Goal: Information Seeking & Learning: Learn about a topic

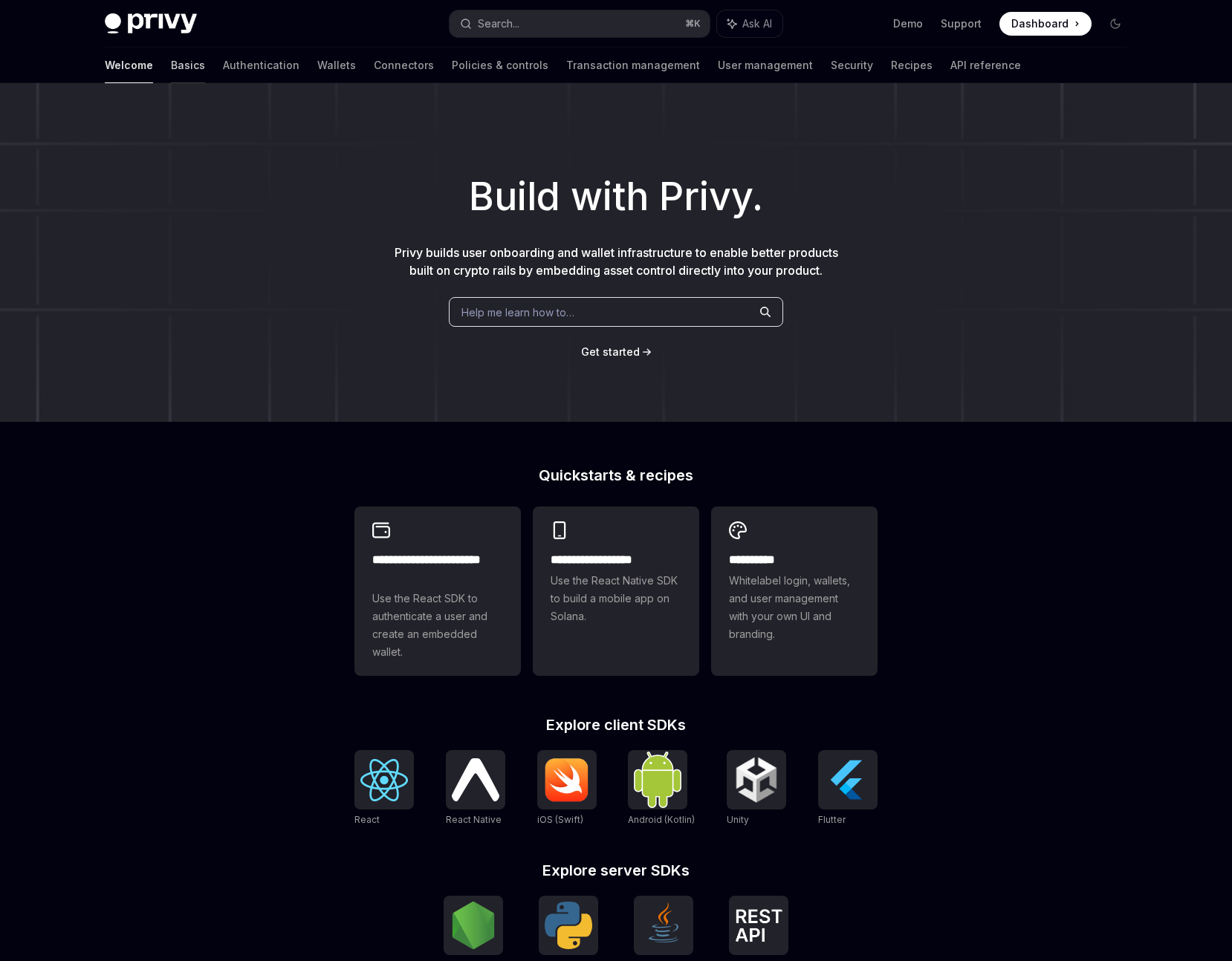
click at [171, 65] on link "Basics" at bounding box center [188, 65] width 35 height 36
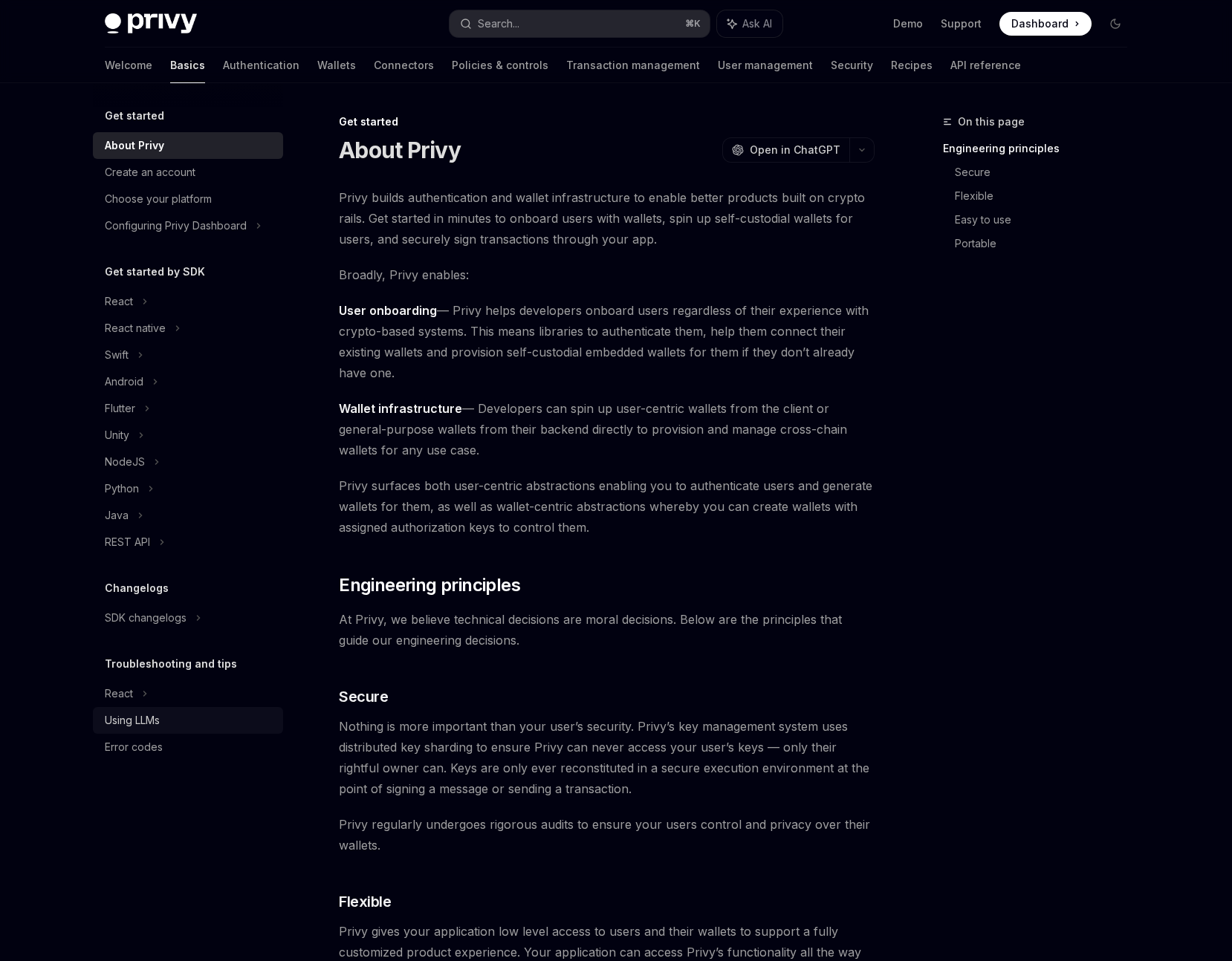
click at [131, 719] on div "Using LLMs" at bounding box center [132, 721] width 55 height 18
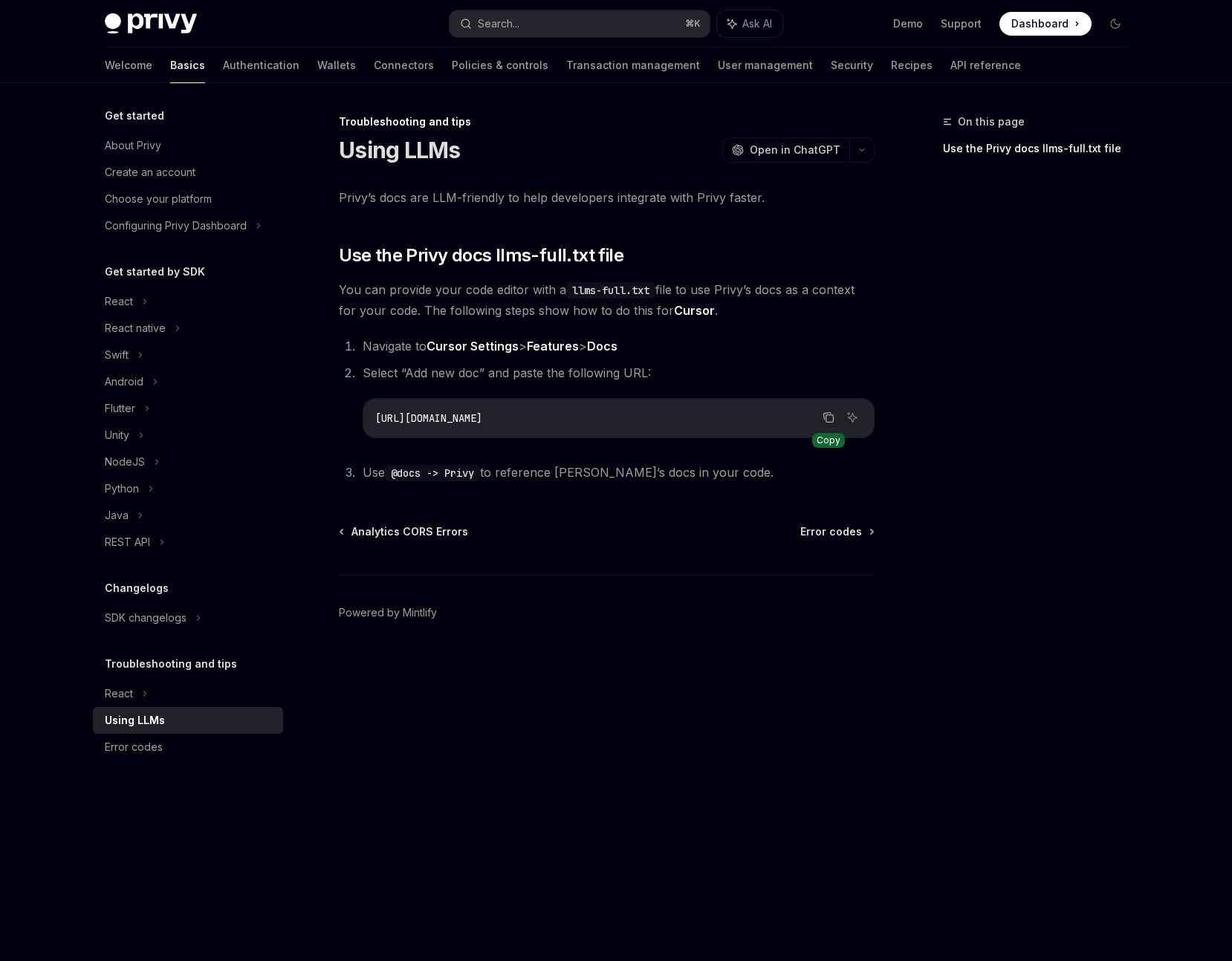
drag, startPoint x: 829, startPoint y: 417, endPoint x: 780, endPoint y: 430, distance: 50.7
click at [828, 417] on icon "Copy the contents from the code block" at bounding box center [829, 418] width 12 height 12
drag, startPoint x: 828, startPoint y: 422, endPoint x: 753, endPoint y: 488, distance: 99.9
click at [828, 422] on icon "Copy the contents from the code block" at bounding box center [831, 420] width 8 height 8
click at [317, 64] on link "Wallets" at bounding box center [336, 65] width 39 height 36
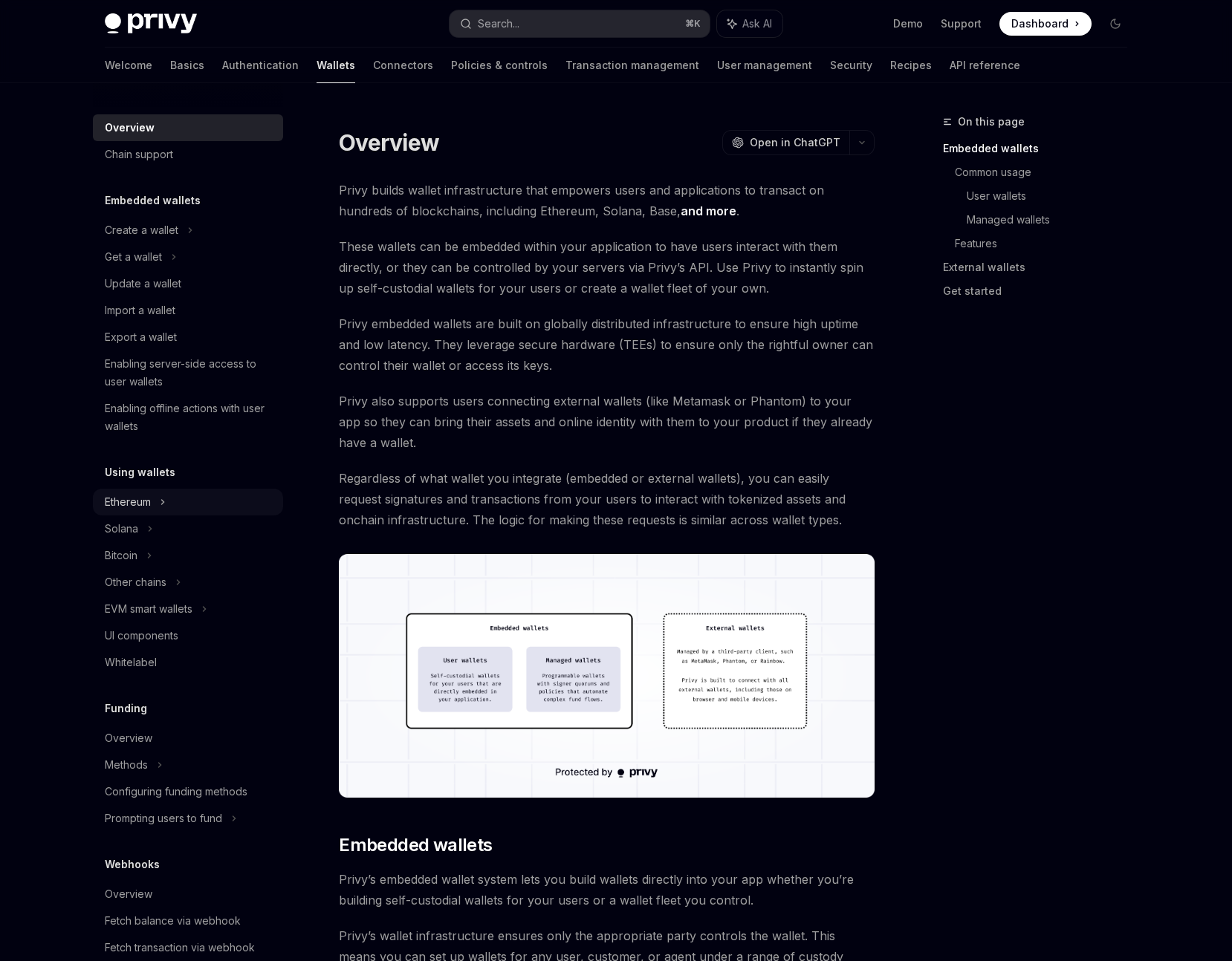
scroll to position [10, 0]
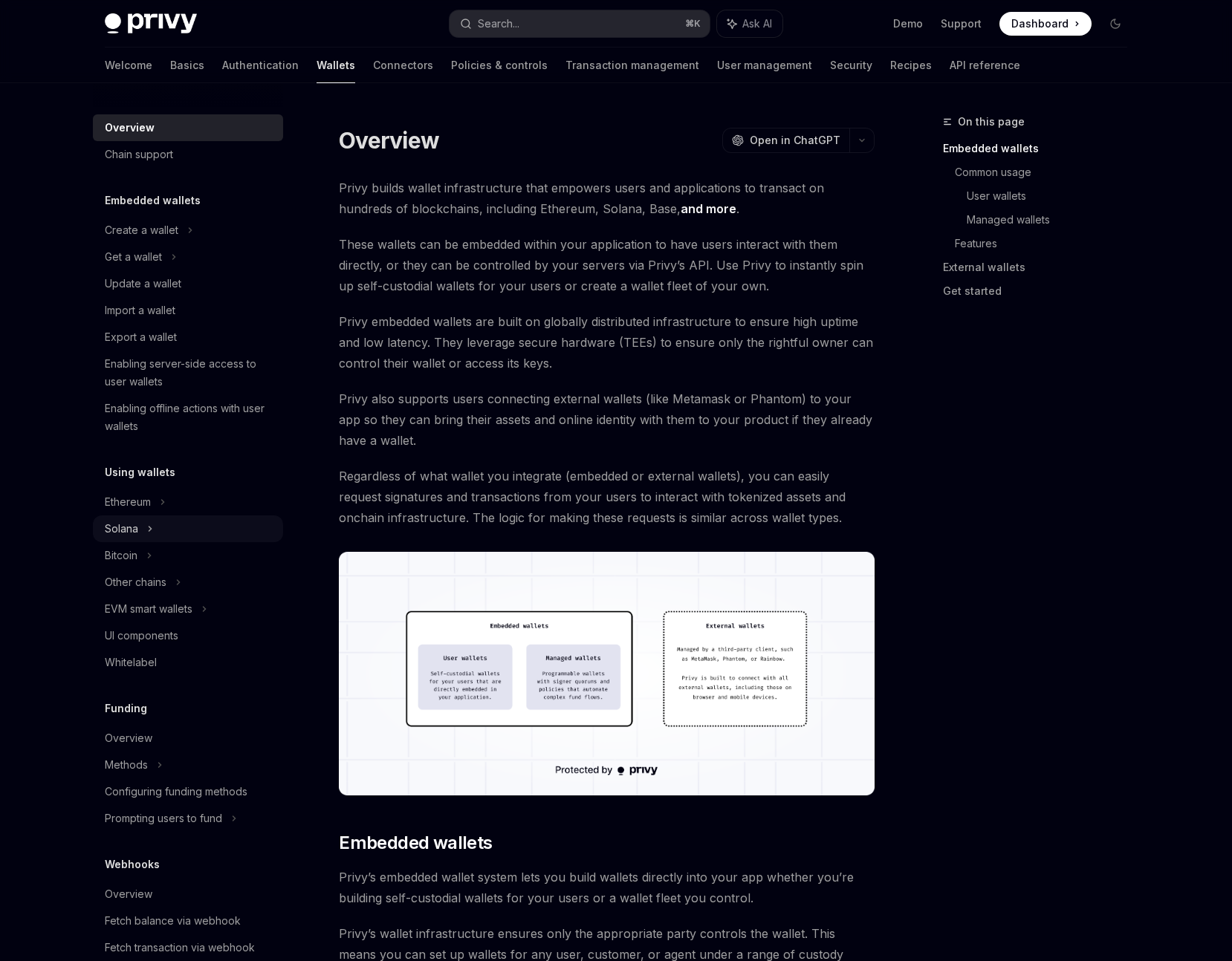
click at [131, 266] on div "Solana" at bounding box center [133, 257] width 57 height 18
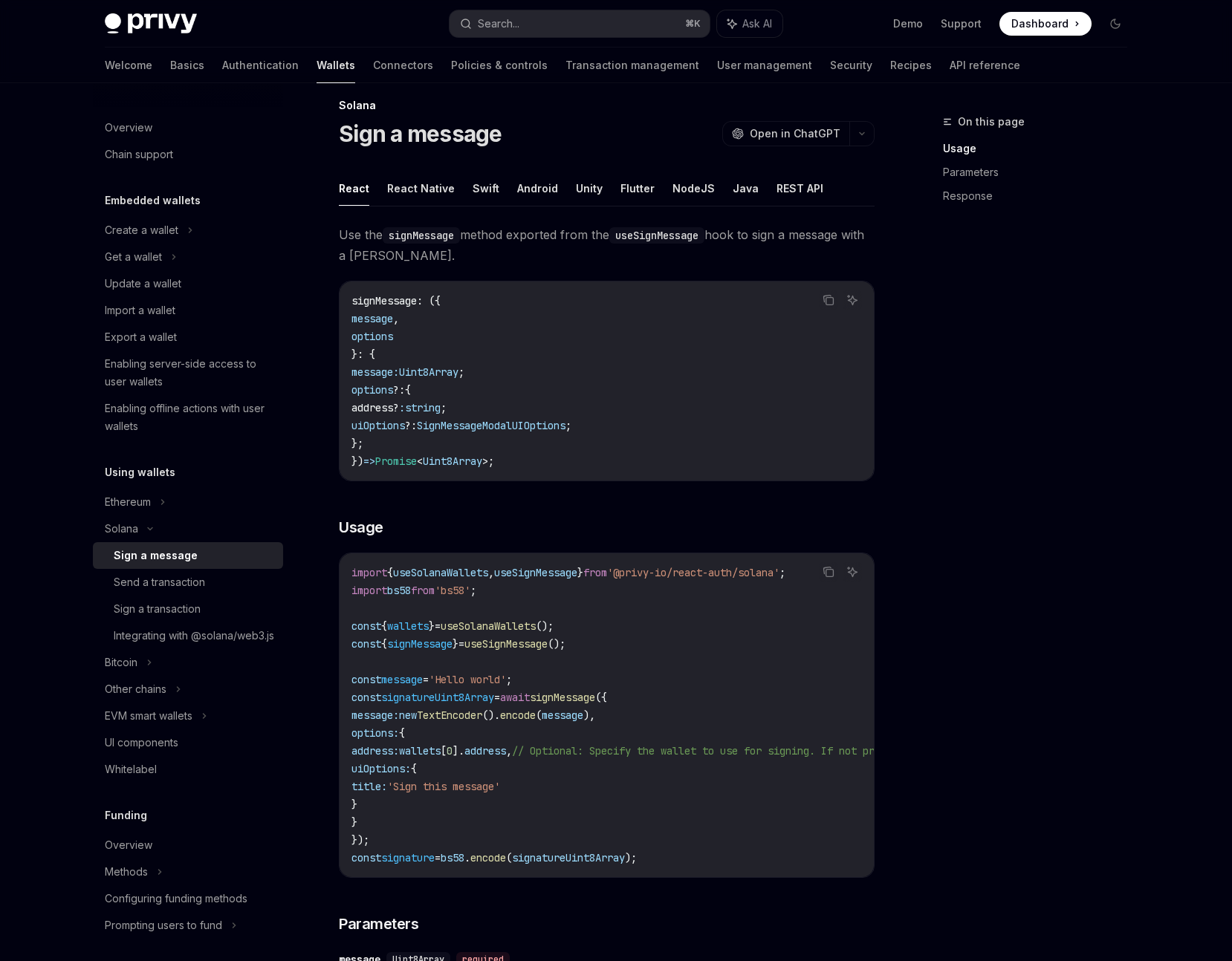
scroll to position [18, 0]
click at [475, 190] on button "Swift" at bounding box center [485, 187] width 27 height 35
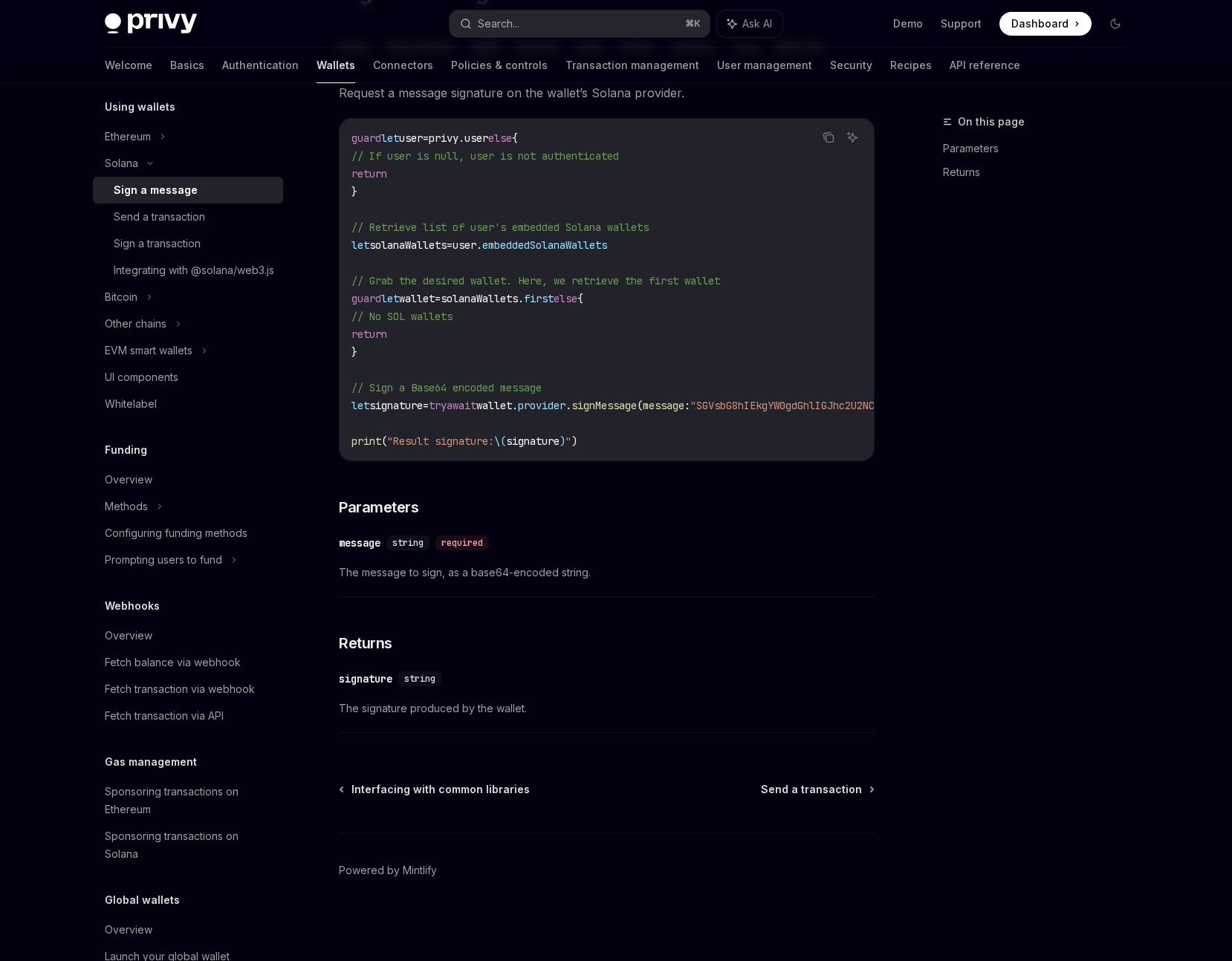
scroll to position [375, 0]
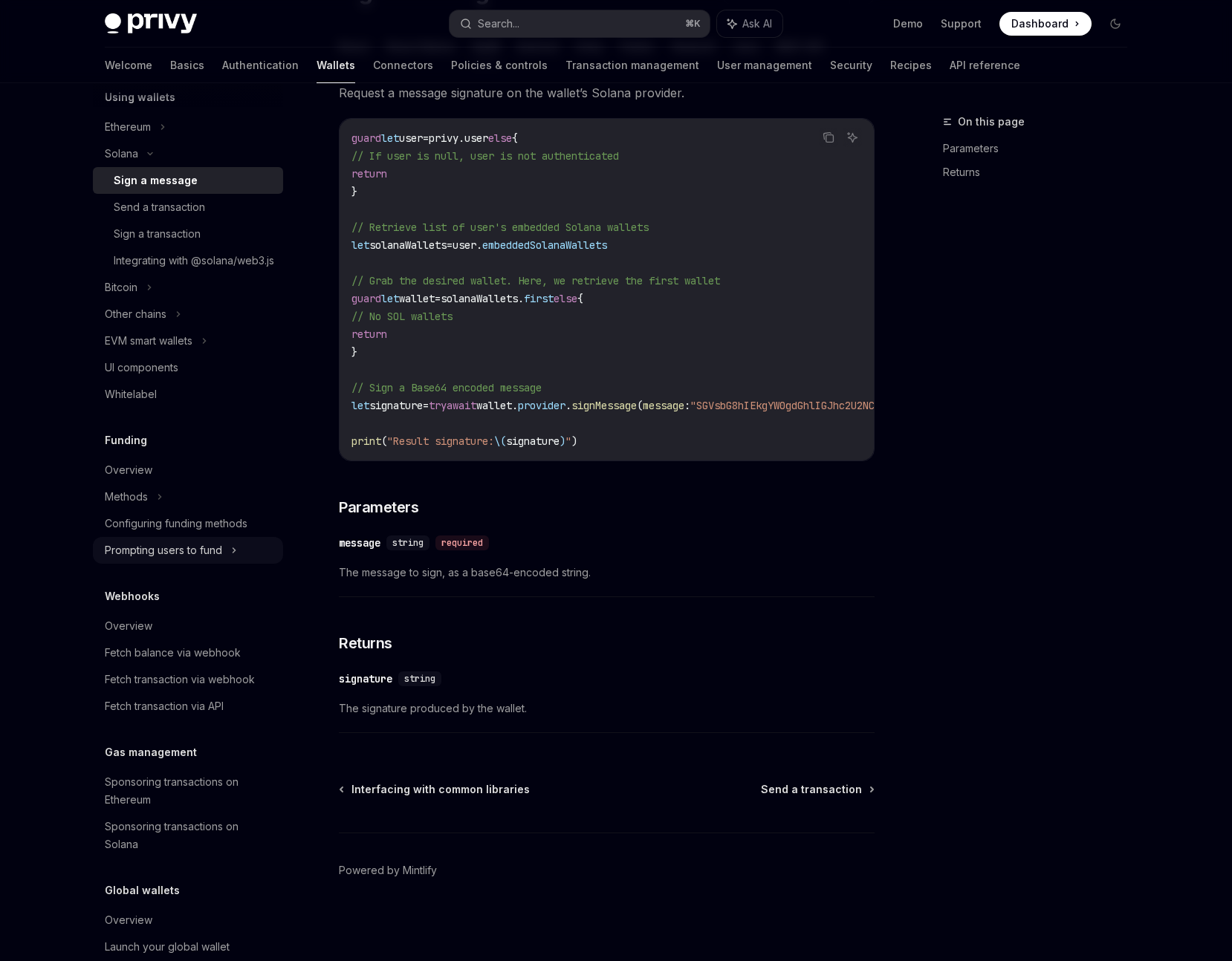
click at [167, 323] on div "Prompting users to fund" at bounding box center [135, 314] width 61 height 18
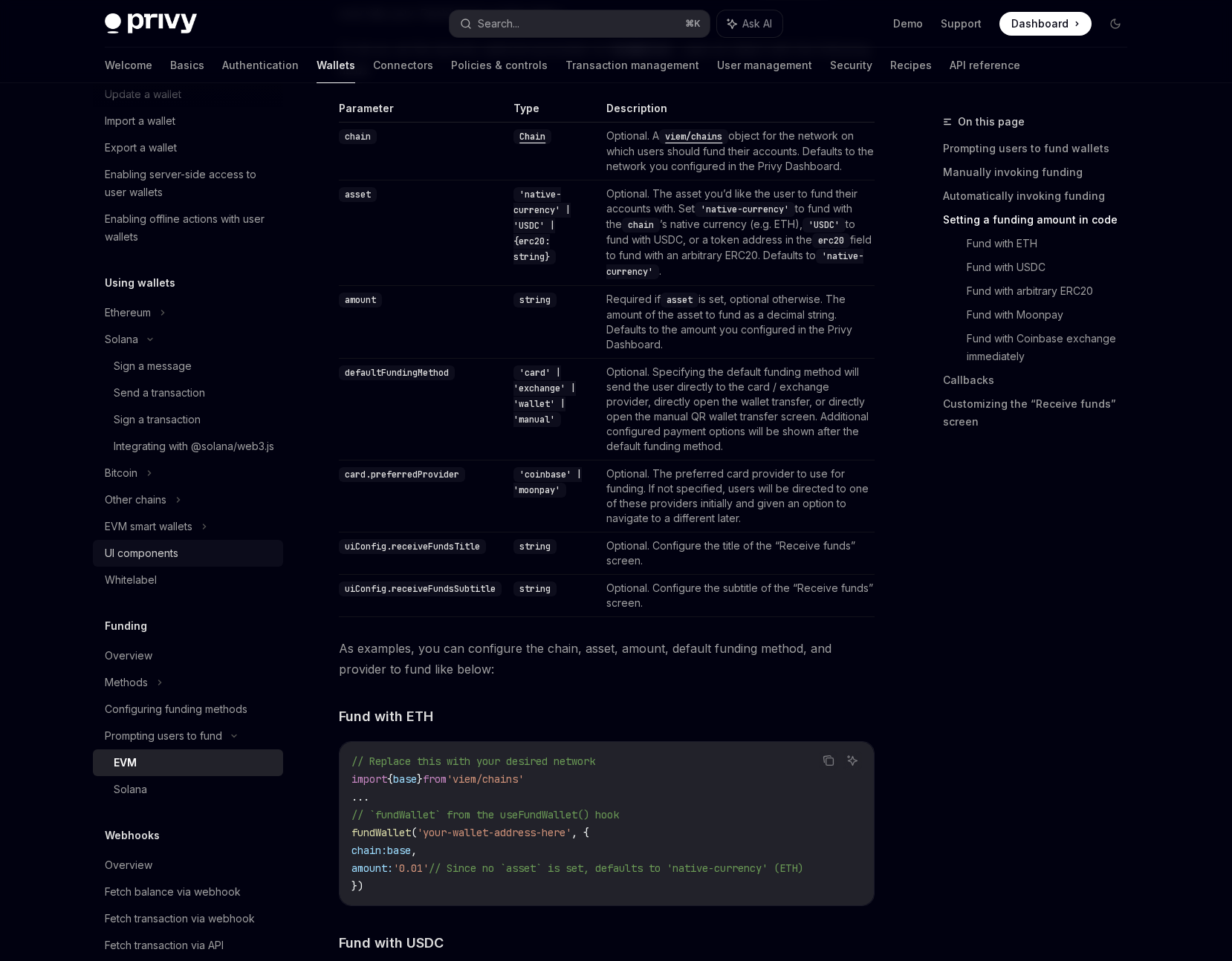
scroll to position [188, 0]
click at [148, 451] on div "Integrating with @solana/web3.js" at bounding box center [194, 448] width 160 height 18
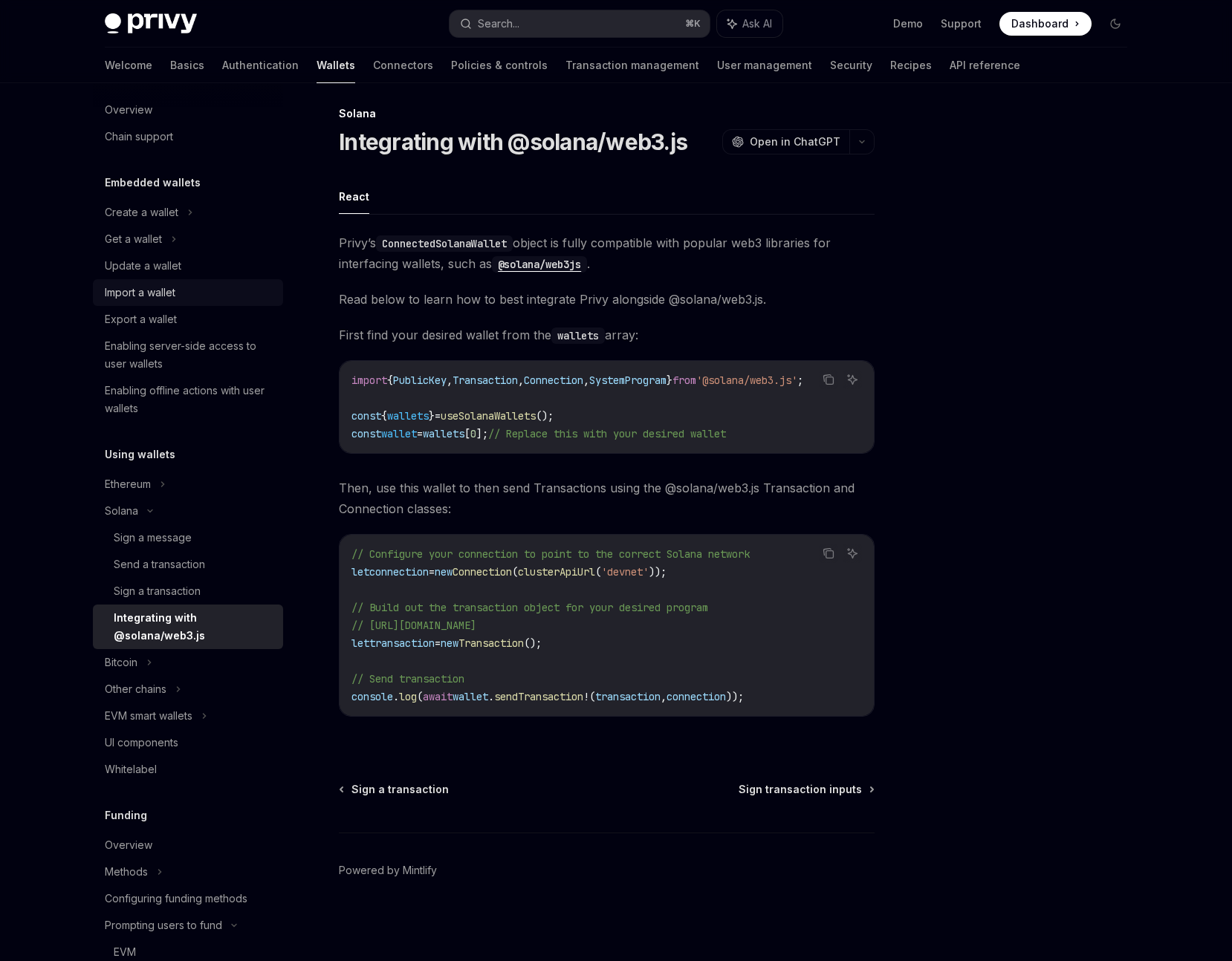
scroll to position [16, 0]
click at [136, 271] on div "Update a wallet" at bounding box center [142, 269] width 76 height 18
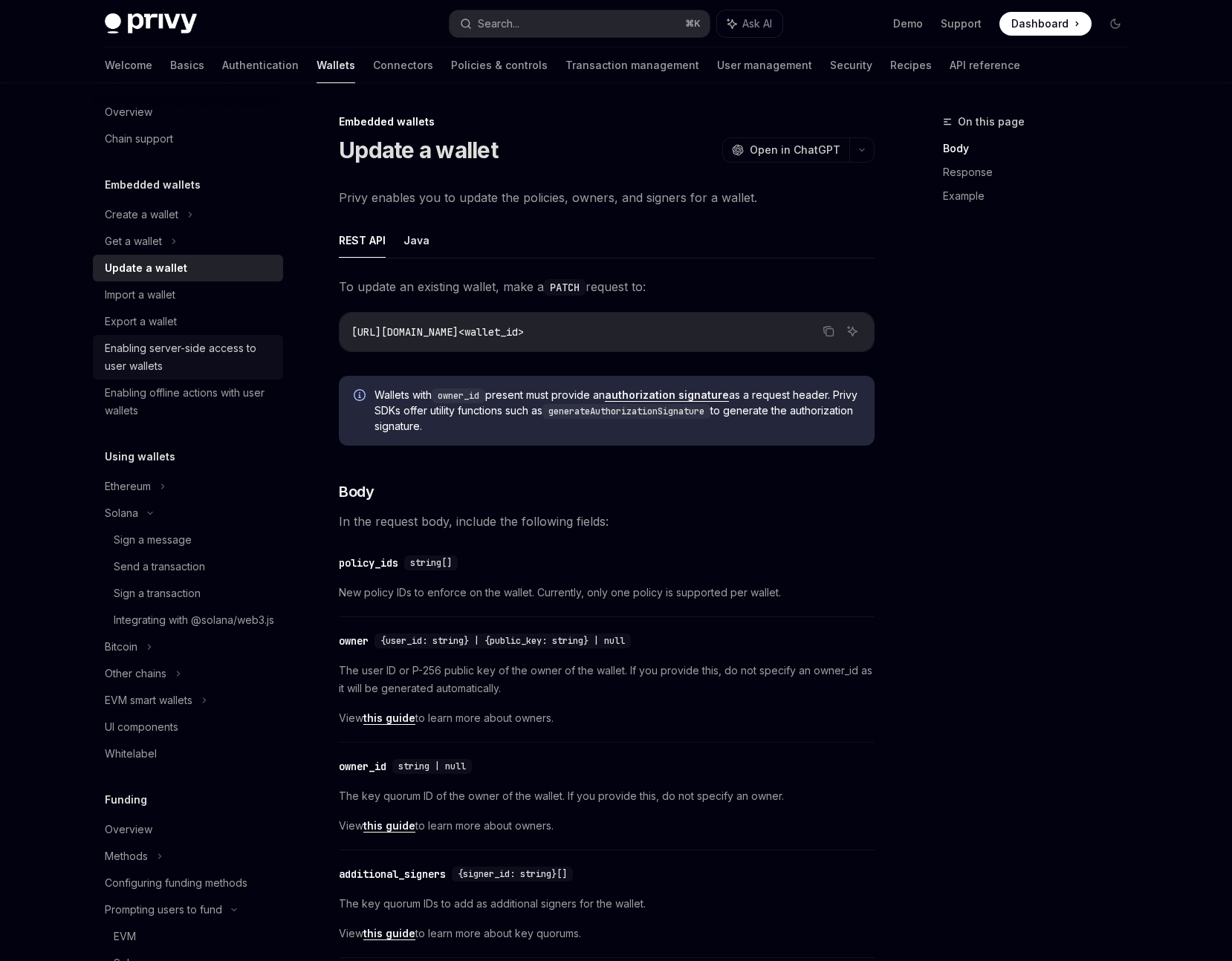
drag, startPoint x: 148, startPoint y: 352, endPoint x: 221, endPoint y: 355, distance: 73.1
click at [148, 352] on div "Enabling server-side access to user wallets" at bounding box center [190, 358] width 170 height 36
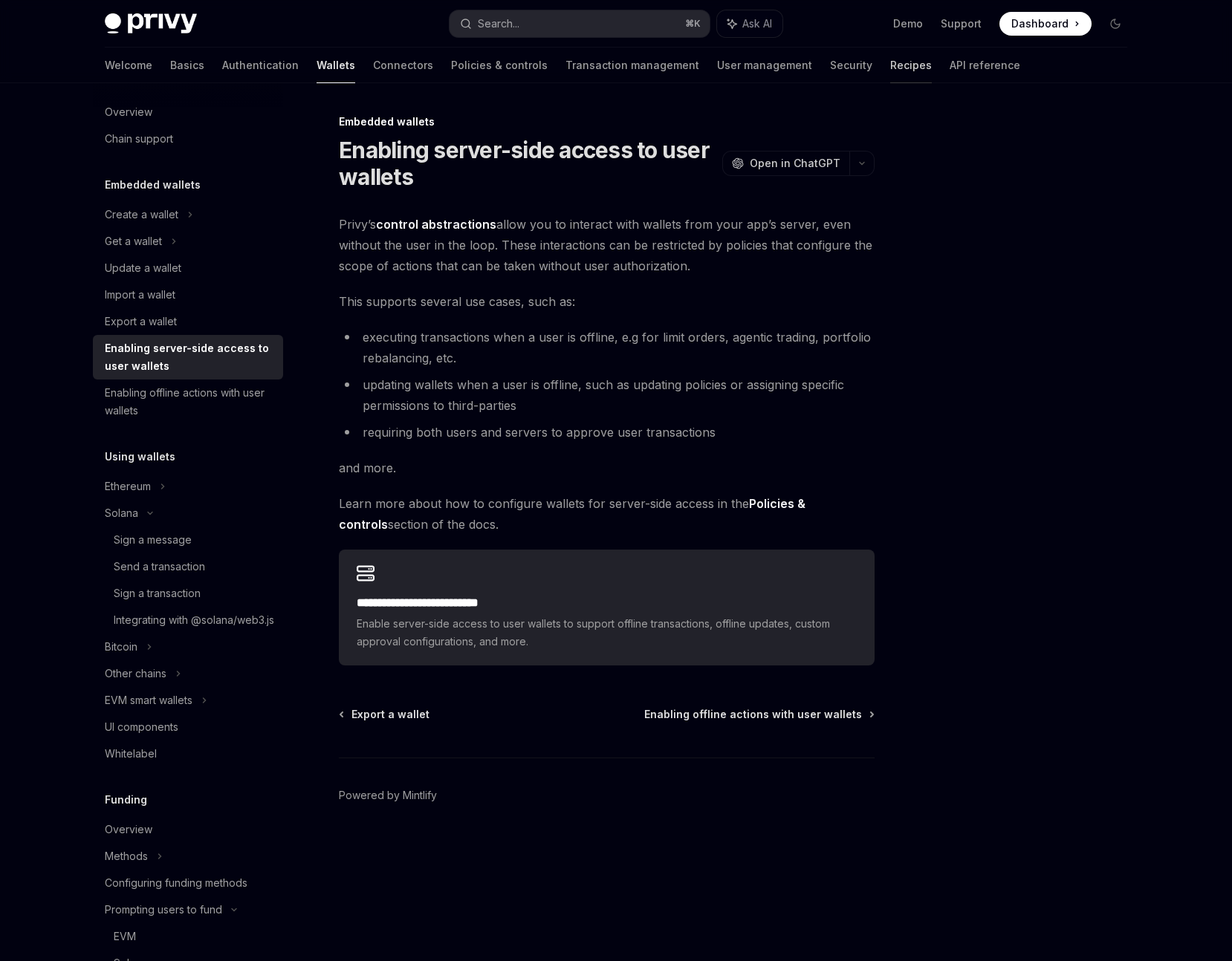
click at [890, 67] on link "Recipes" at bounding box center [911, 65] width 41 height 36
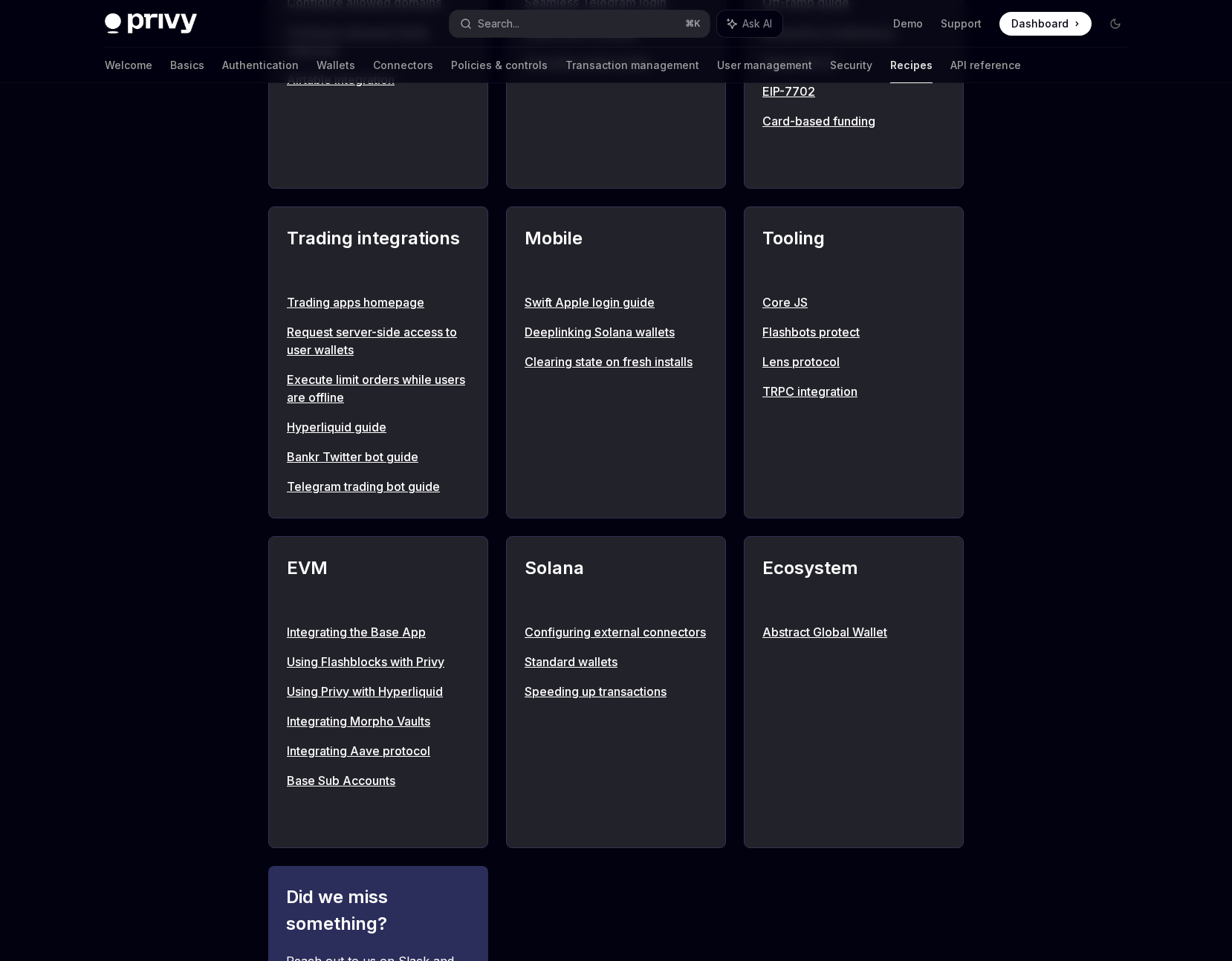
scroll to position [1132, 0]
click at [569, 629] on link "Configuring external connectors" at bounding box center [616, 631] width 183 height 18
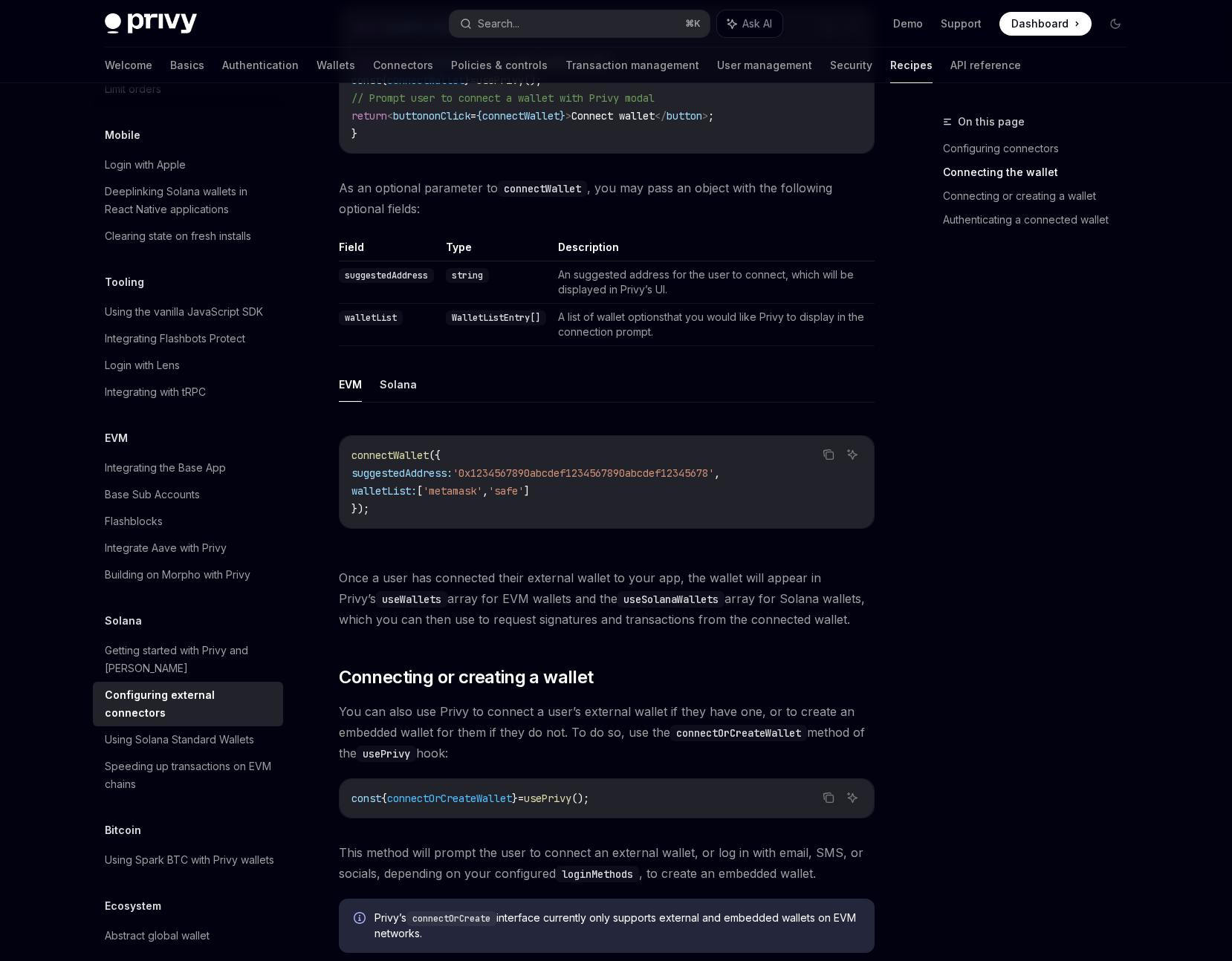
scroll to position [815, 0]
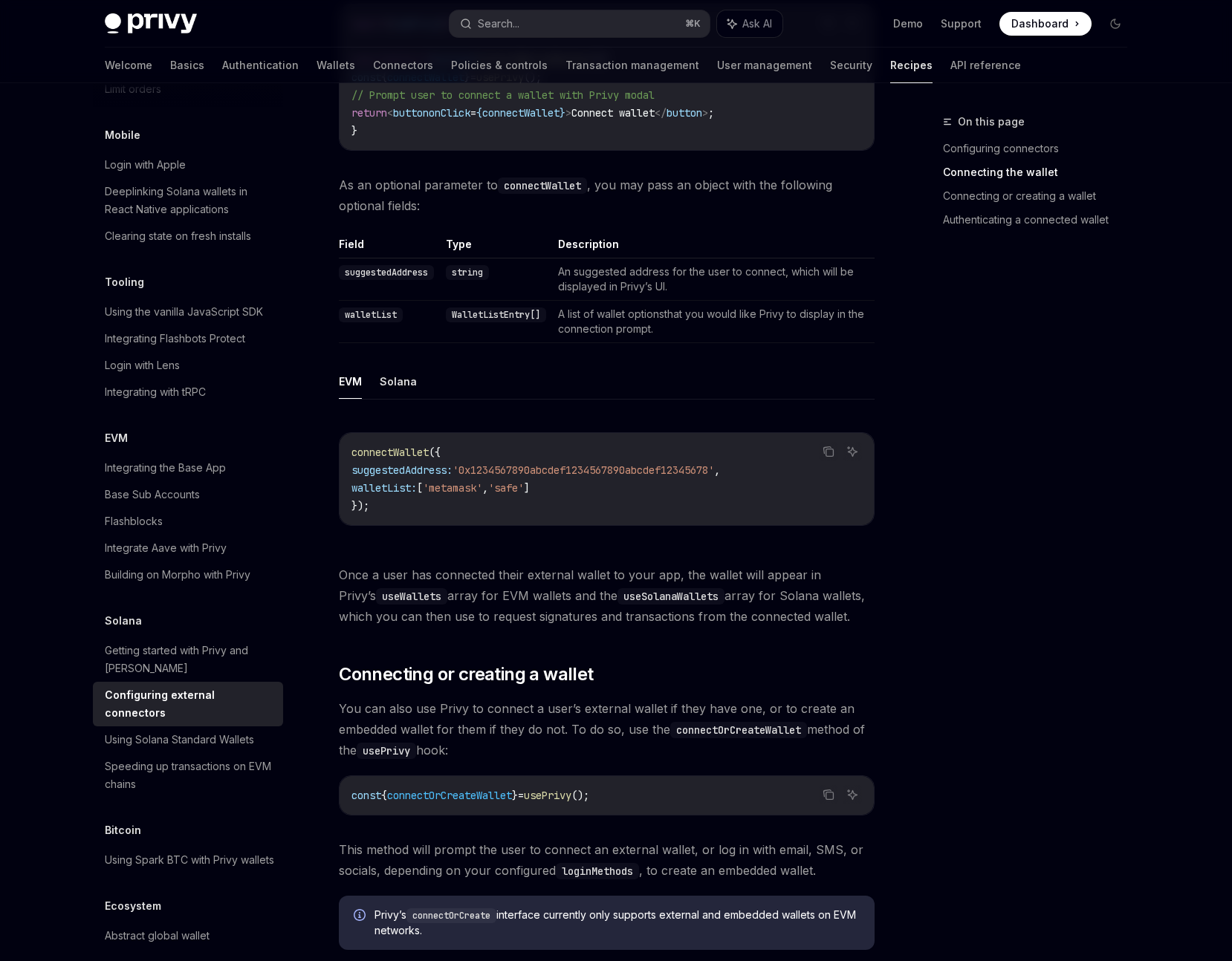
click at [417, 364] on ul "EVM Solana" at bounding box center [607, 382] width 535 height 36
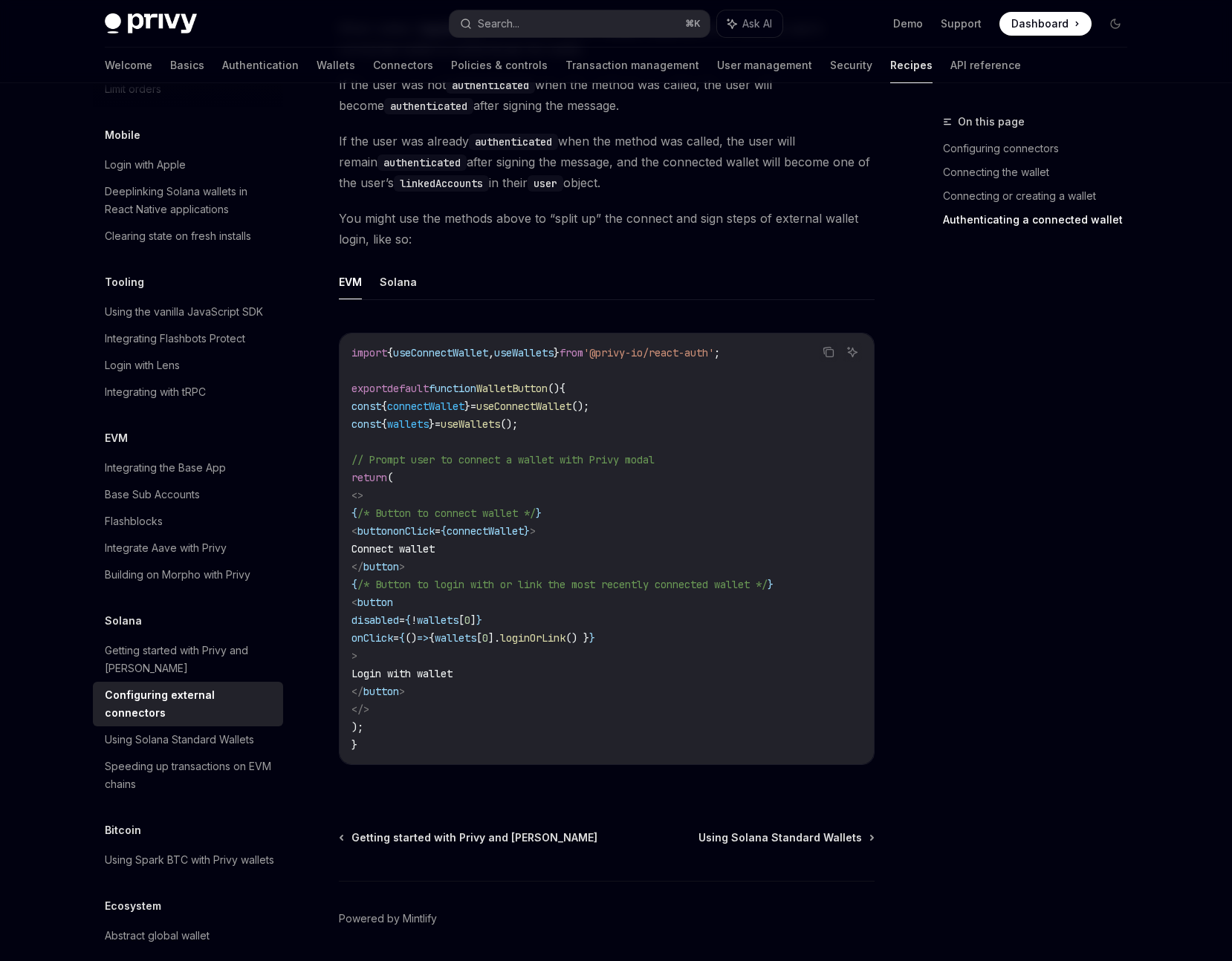
scroll to position [2530, 0]
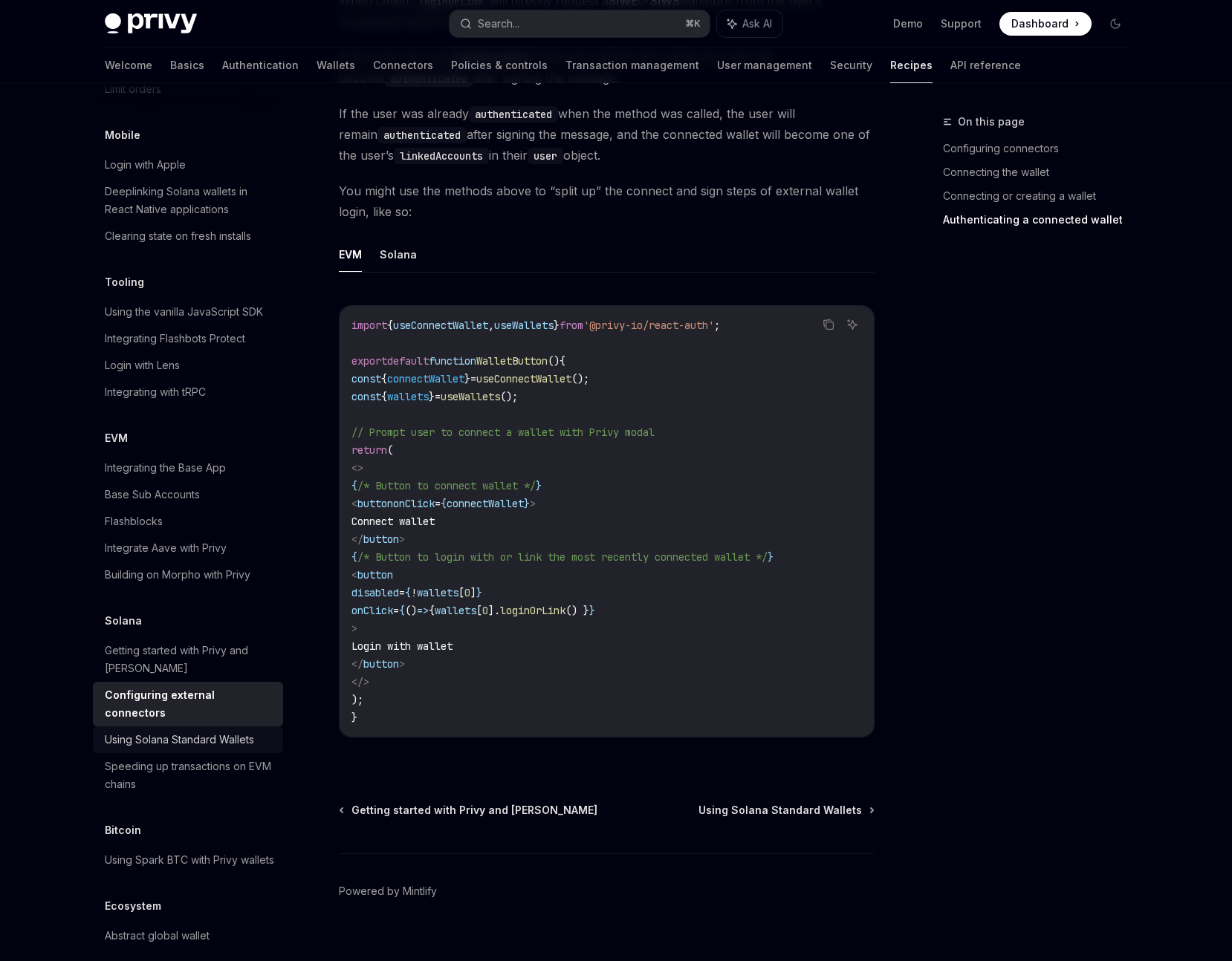
click at [171, 731] on div "Using Solana Standard Wallets" at bounding box center [179, 740] width 149 height 18
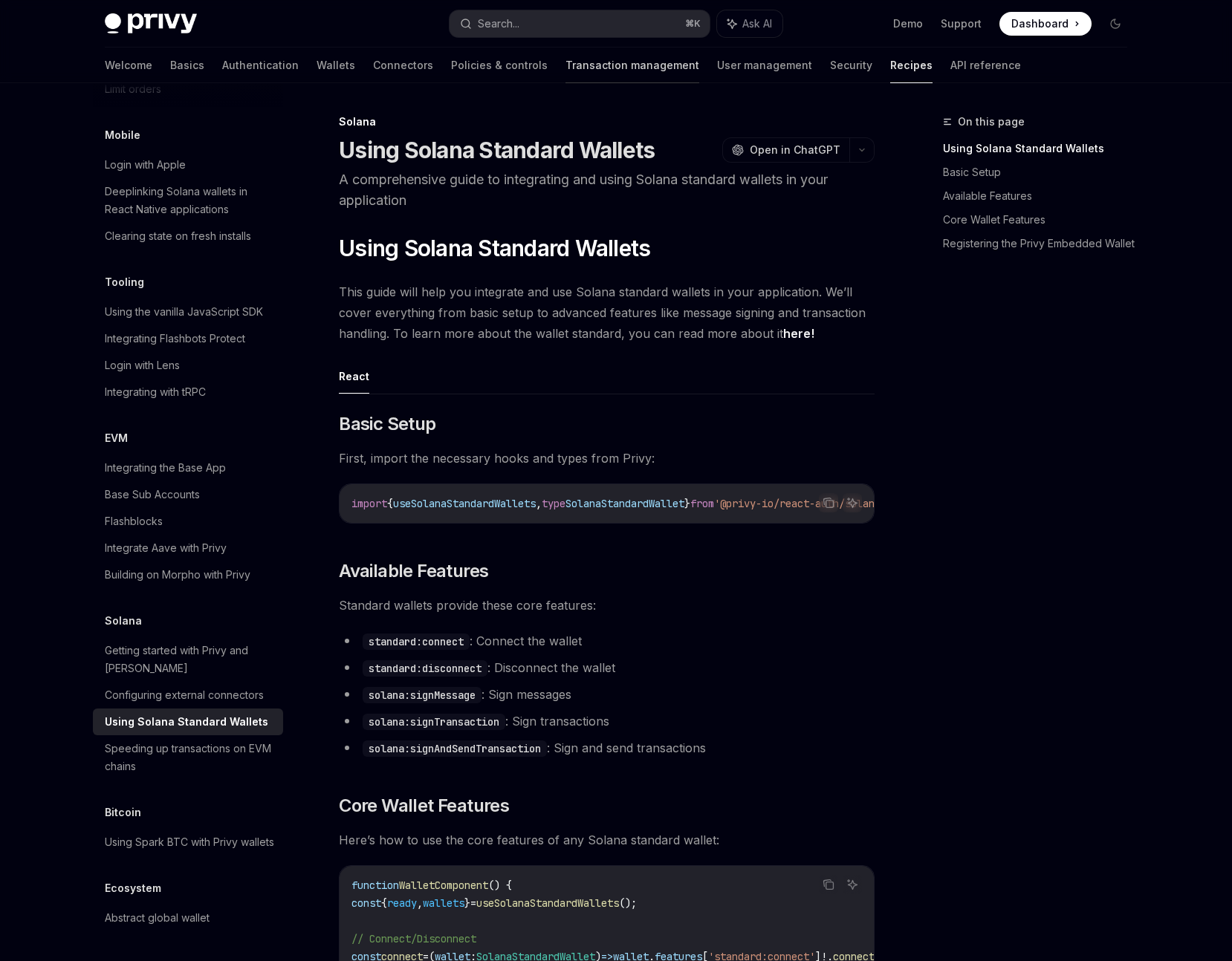
click at [565, 66] on link "Transaction management" at bounding box center [631, 65] width 133 height 36
type textarea "*"
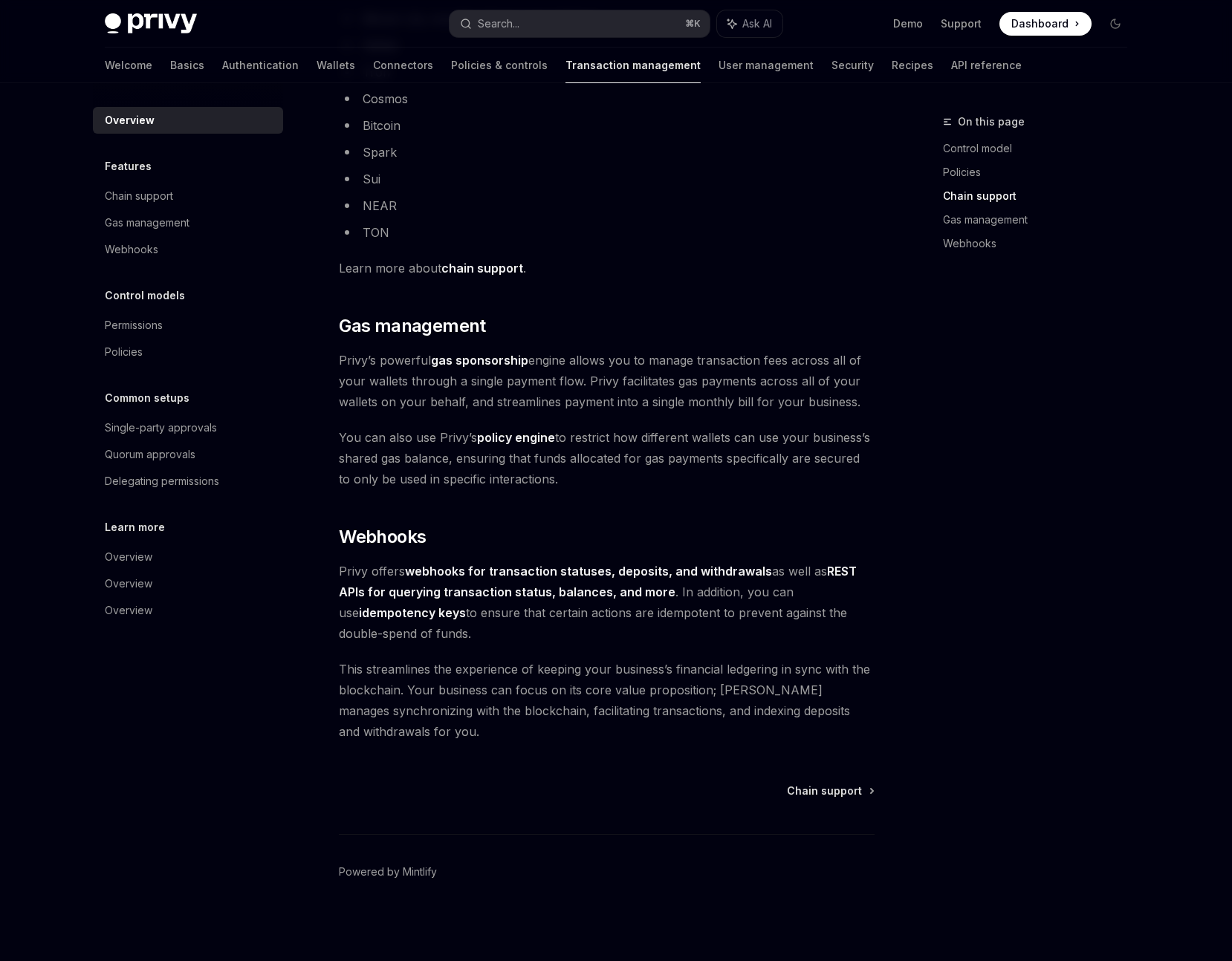
scroll to position [1044, 0]
click at [508, 20] on div "Search..." at bounding box center [499, 24] width 41 height 18
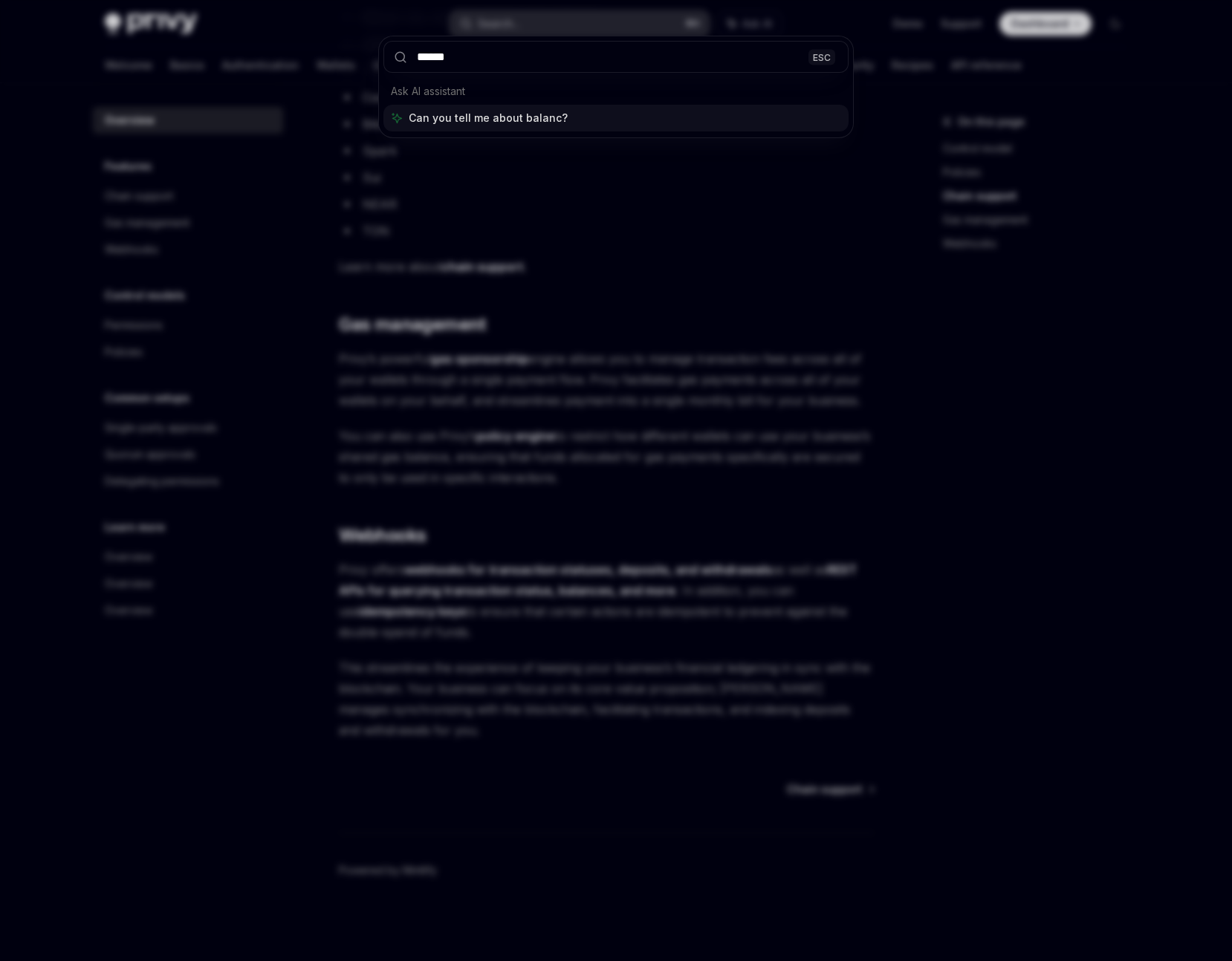
type input "*******"
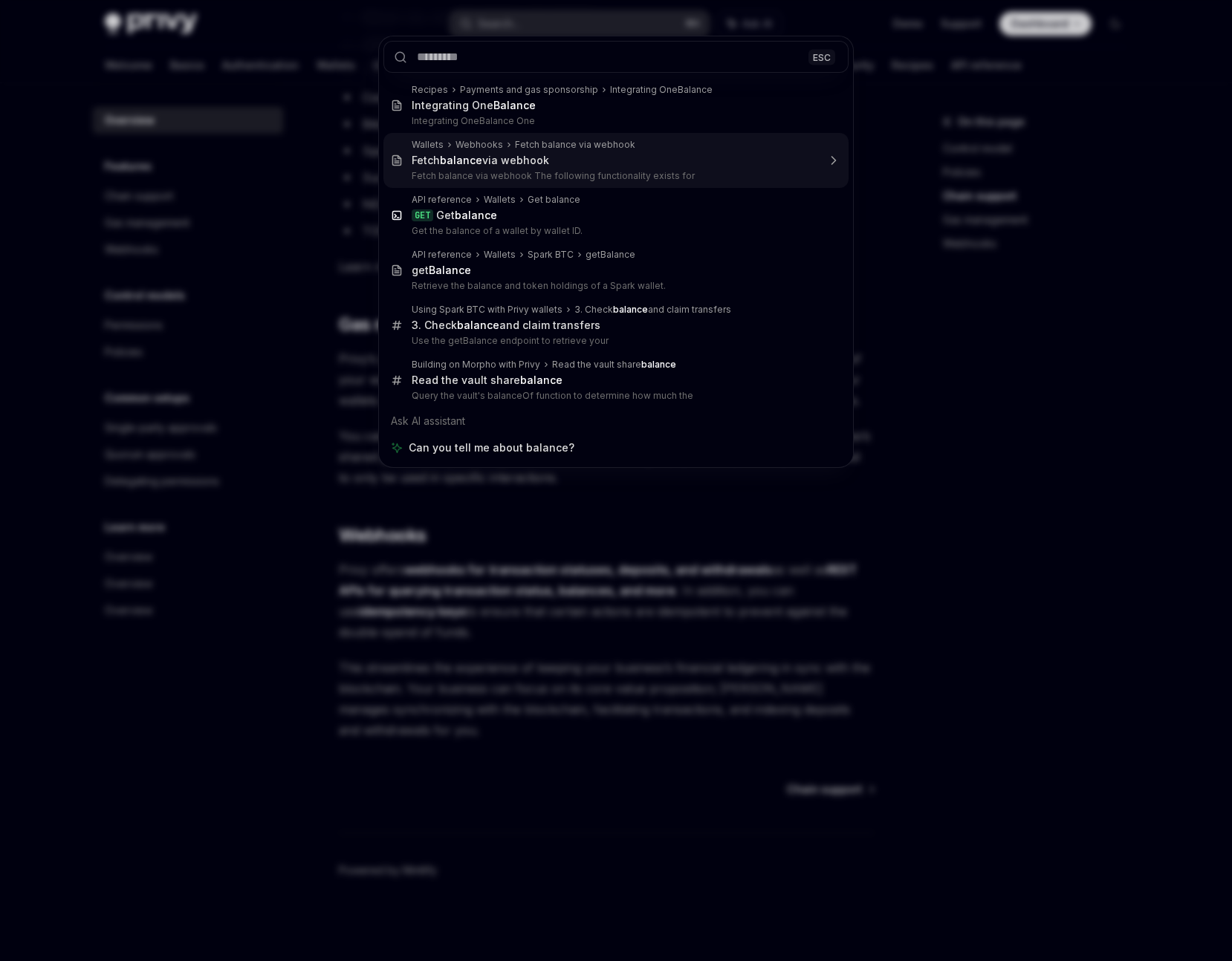
type textarea "*"
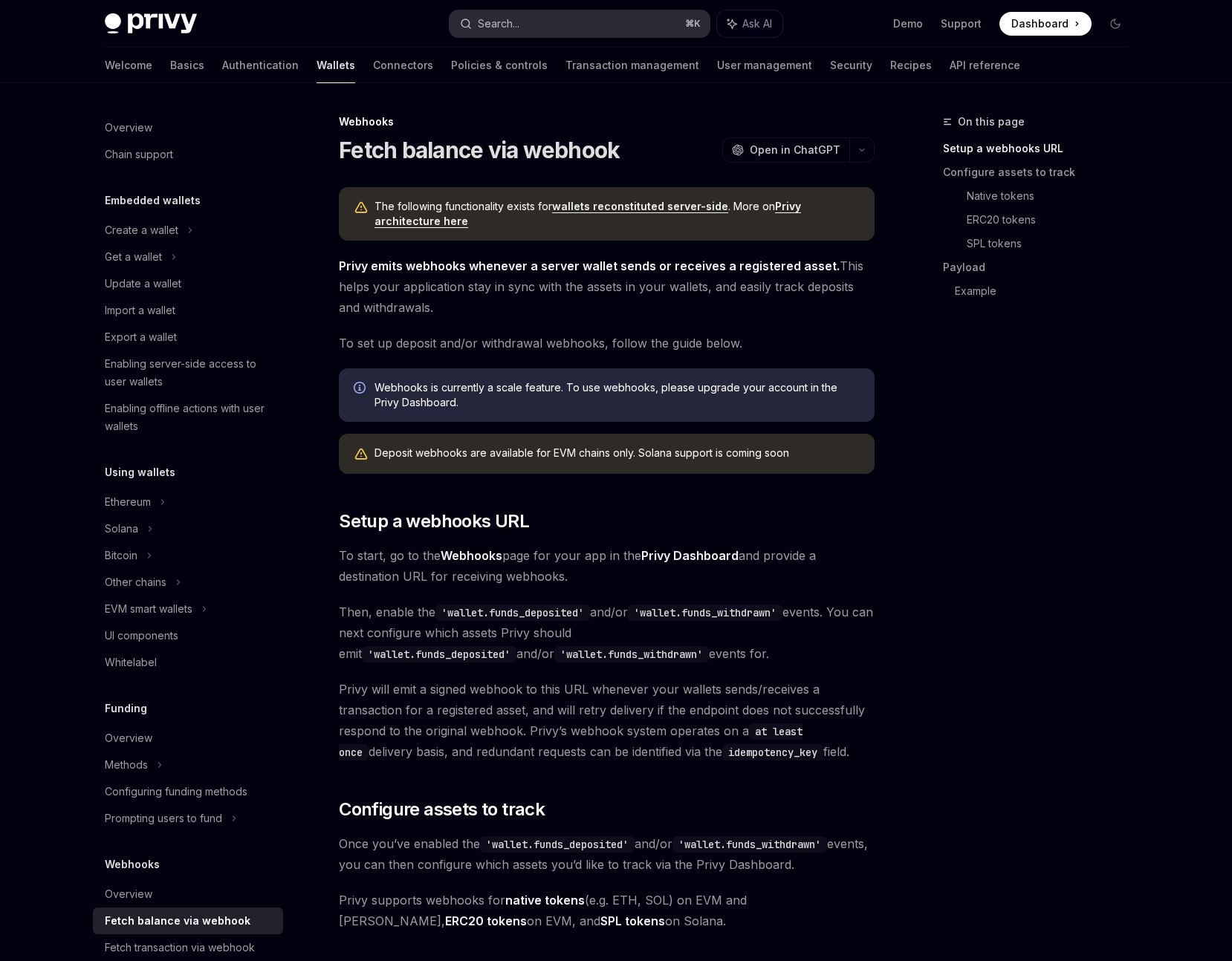
click at [524, 26] on button "Search... ⌘ K" at bounding box center [579, 24] width 260 height 27
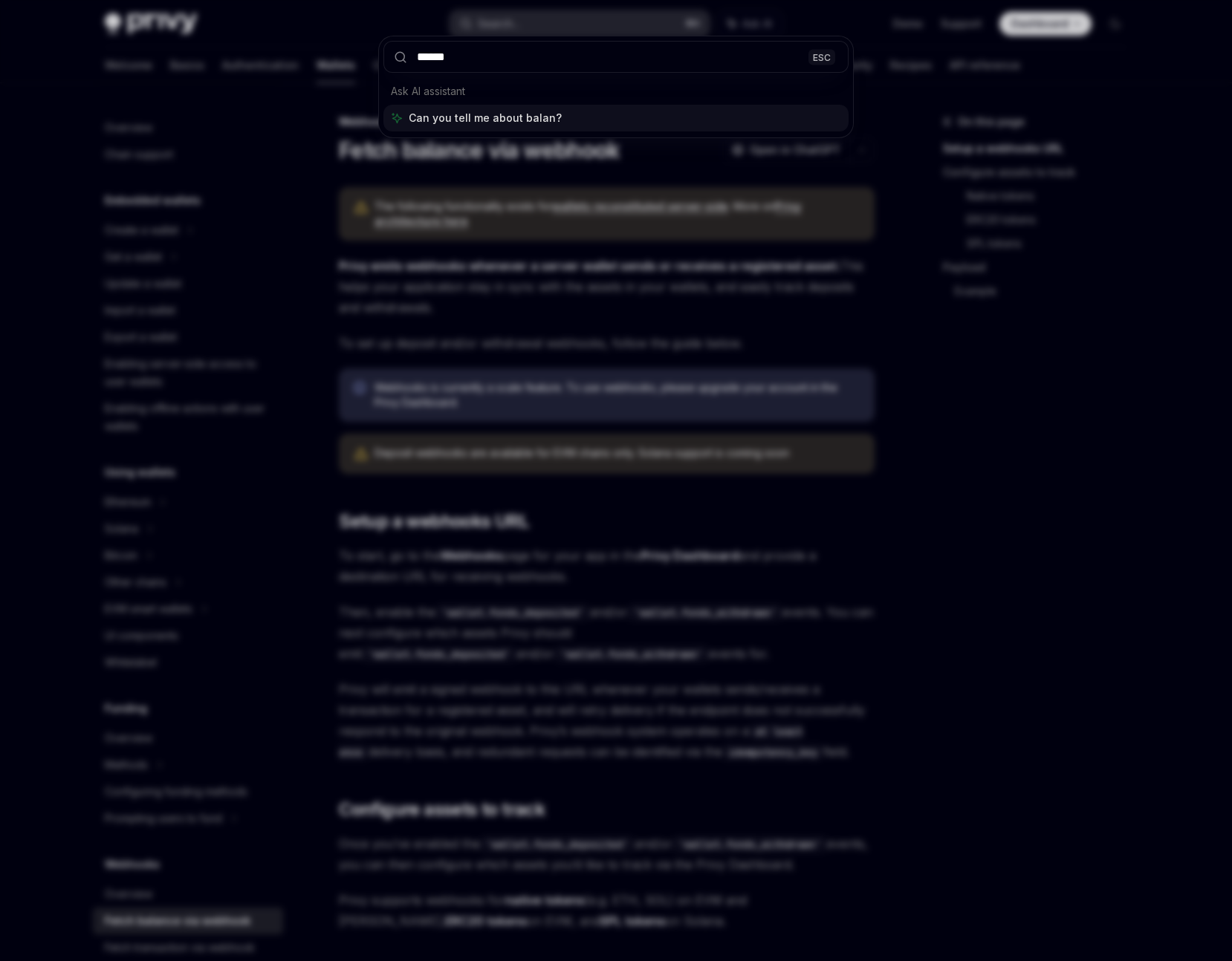
type input "*******"
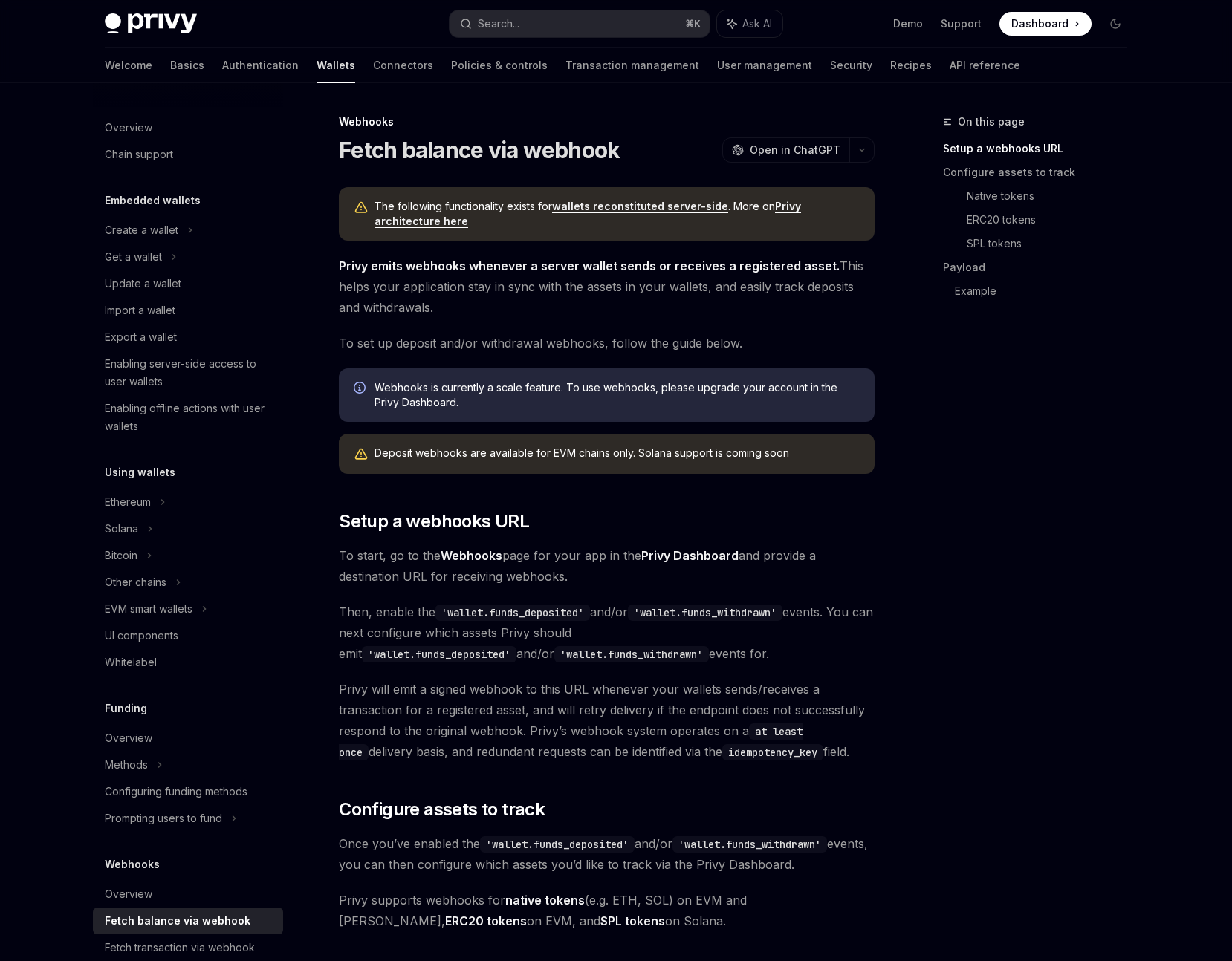
type textarea "*"
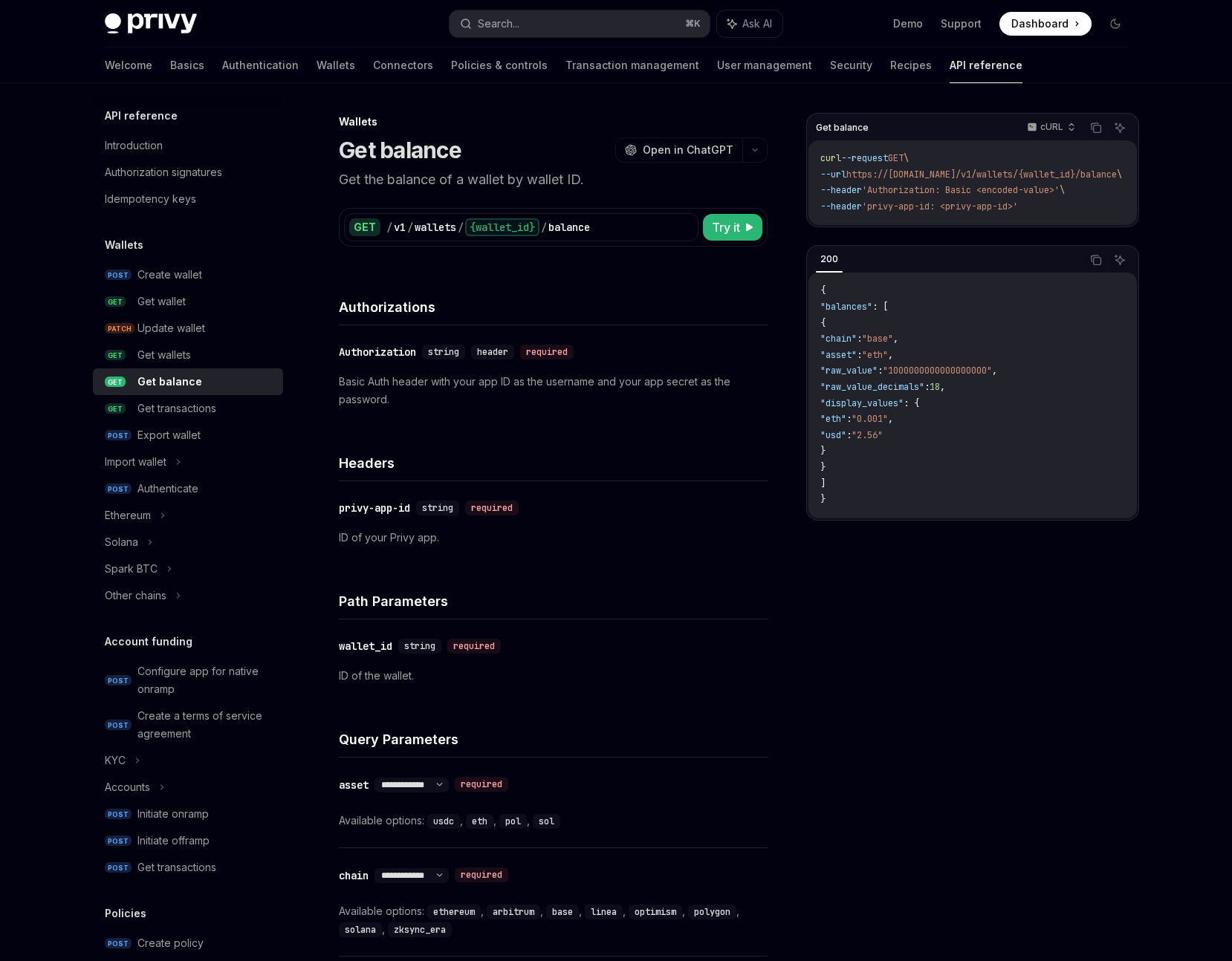
scroll to position [83, 0]
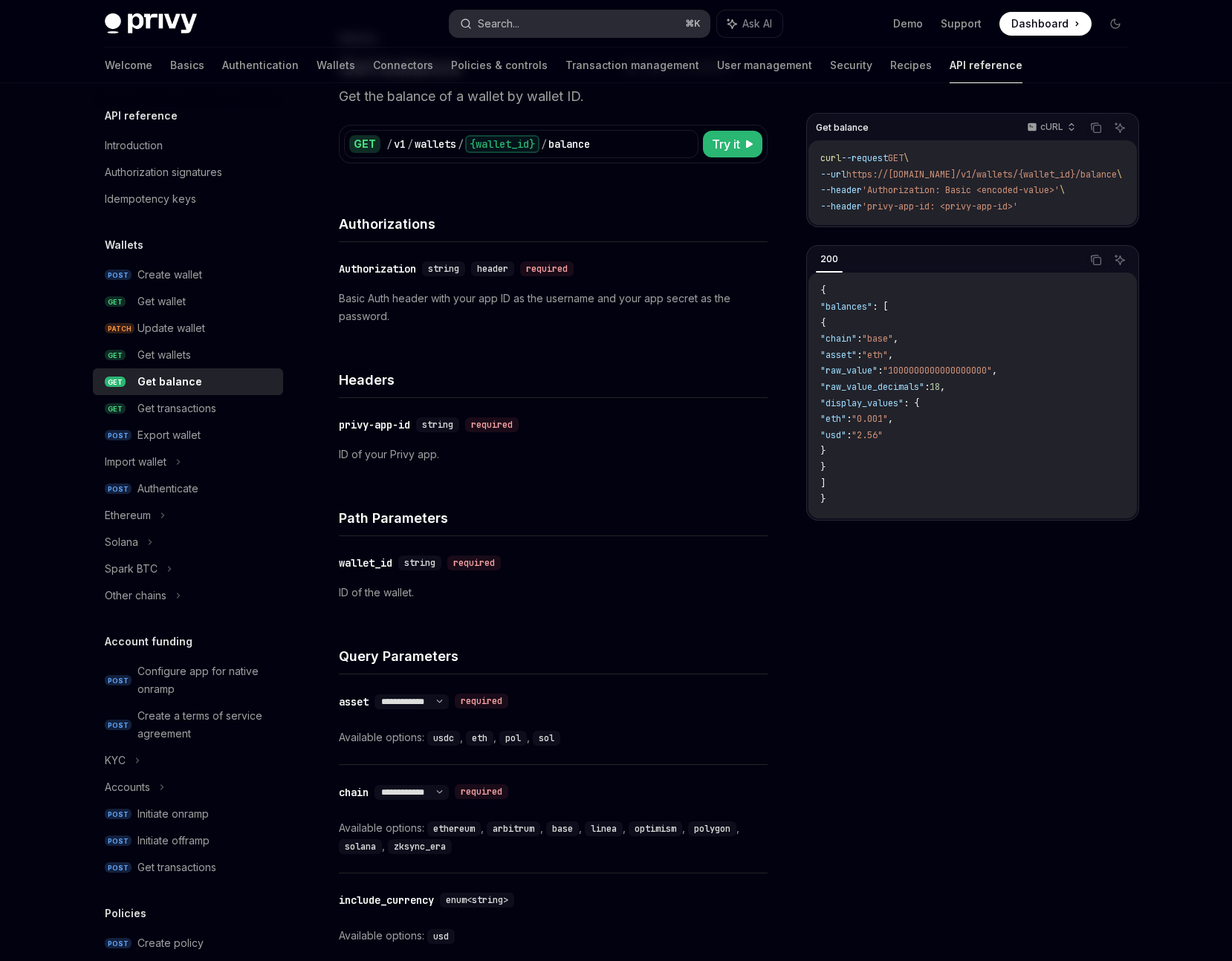
click at [530, 19] on button "Search... ⌘ K" at bounding box center [579, 24] width 260 height 27
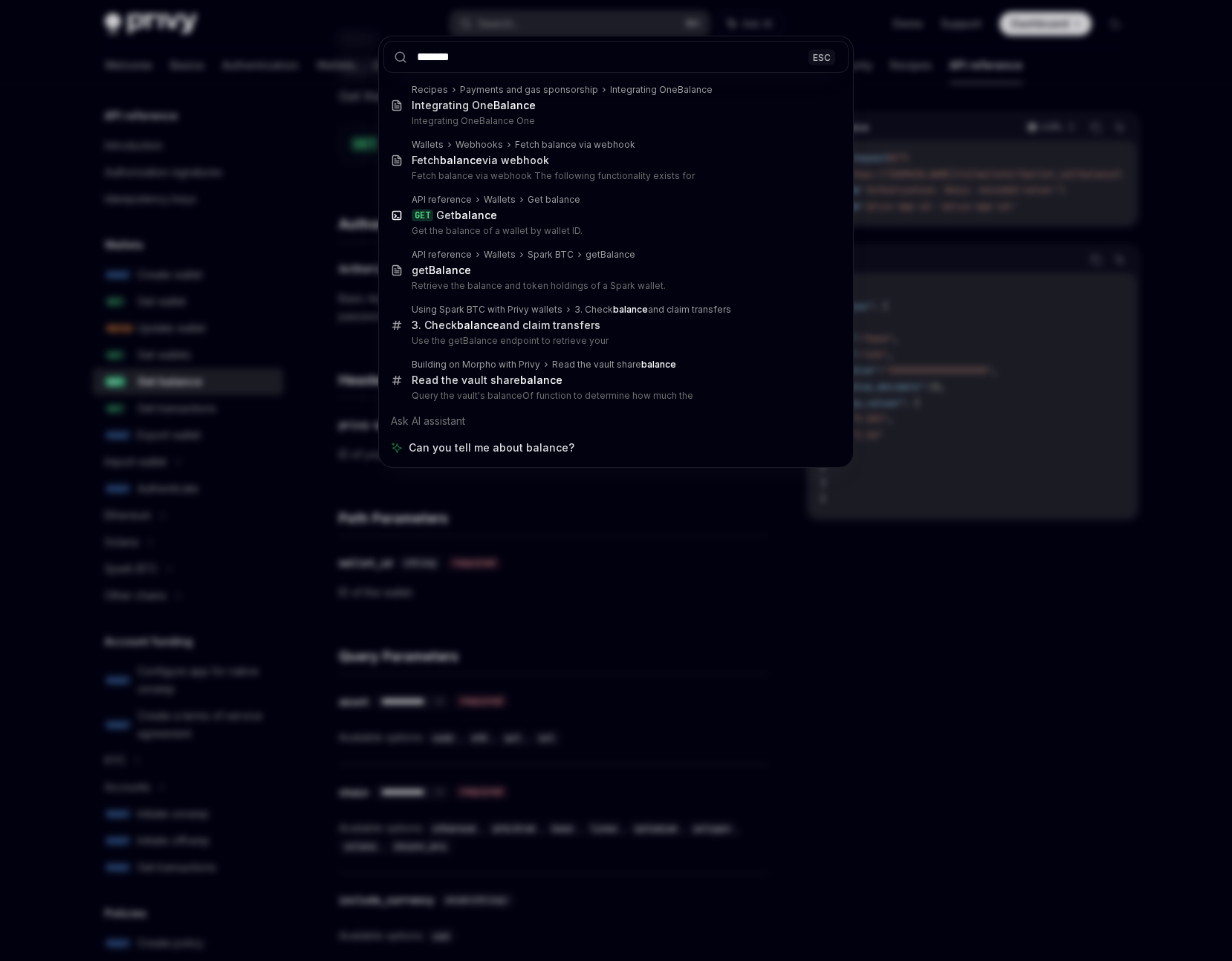
type input "*******"
click at [605, 581] on div "******* ESC Recipes Payments and gas sponsorship Integrating OneBalance Integra…" at bounding box center [616, 480] width 1232 height 961
